Goal: Check status: Check status

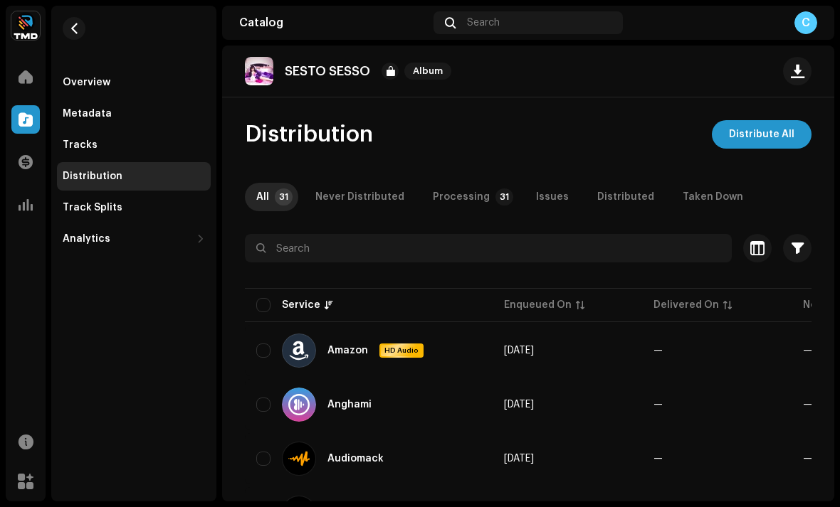
click at [68, 24] on button "button" at bounding box center [74, 28] width 23 height 23
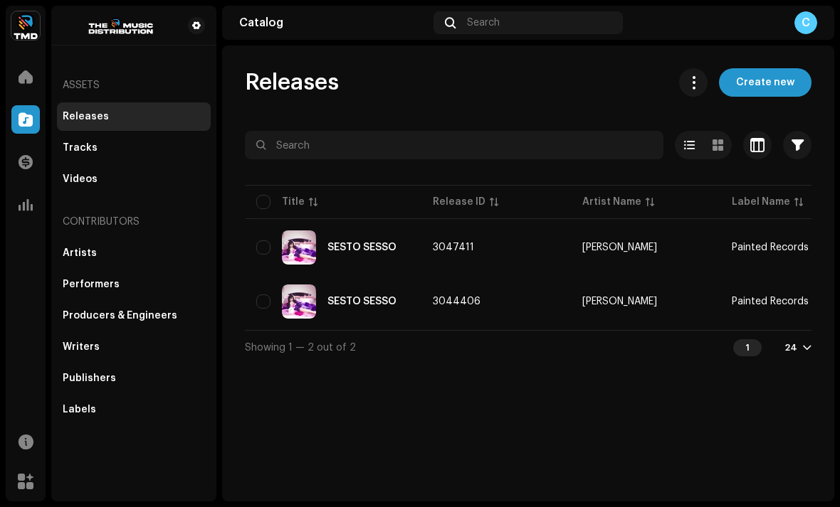
click at [361, 238] on div "SESTO SESSO" at bounding box center [333, 248] width 154 height 34
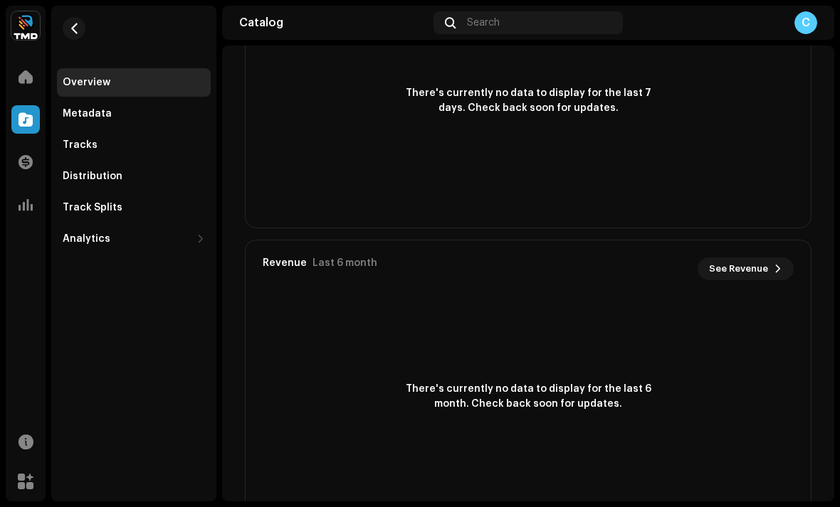
click at [109, 74] on div "Overview" at bounding box center [134, 82] width 154 height 28
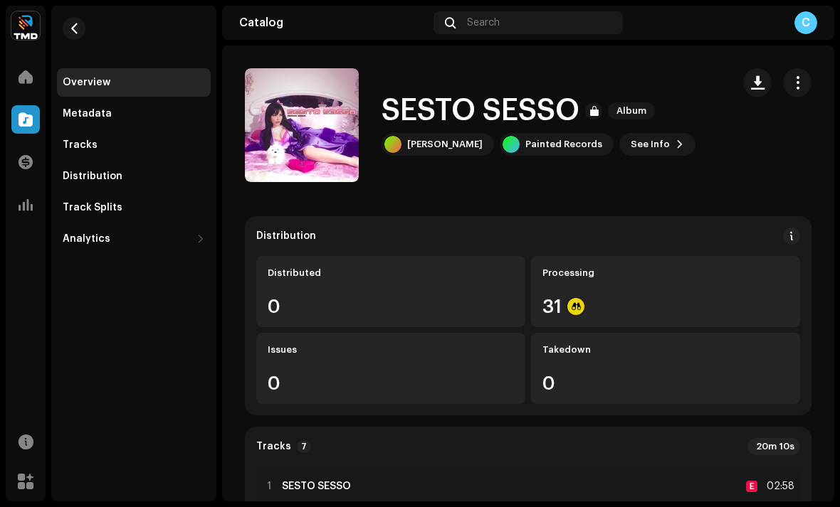
click at [73, 25] on span "button" at bounding box center [74, 28] width 11 height 11
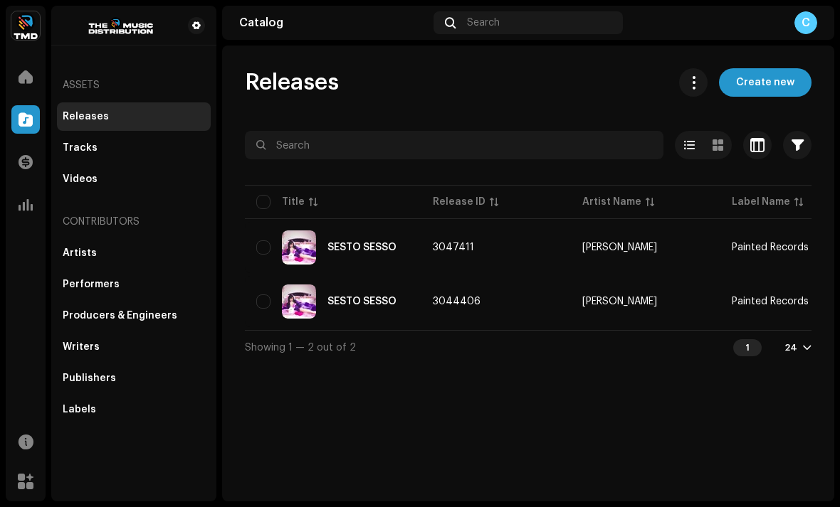
click at [335, 292] on div "SESTO SESSO" at bounding box center [333, 302] width 154 height 34
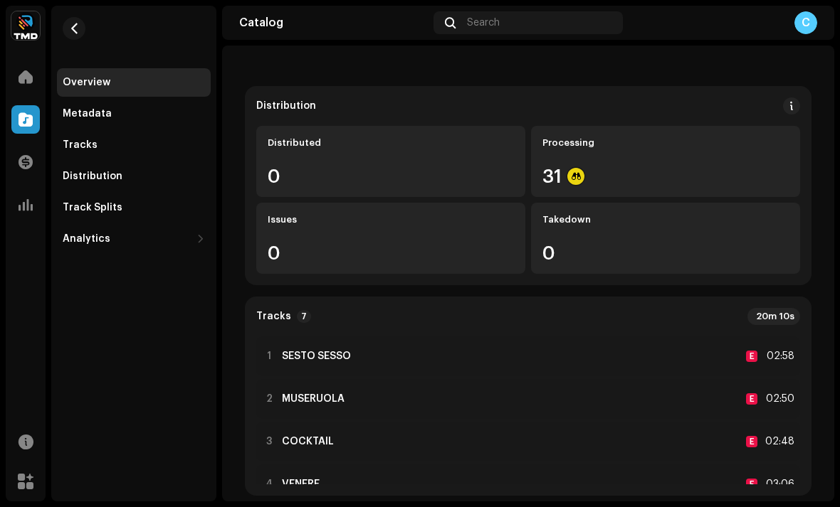
scroll to position [130, 0]
click at [270, 186] on div "Distributed 0" at bounding box center [390, 161] width 269 height 71
